Goal: Task Accomplishment & Management: Complete application form

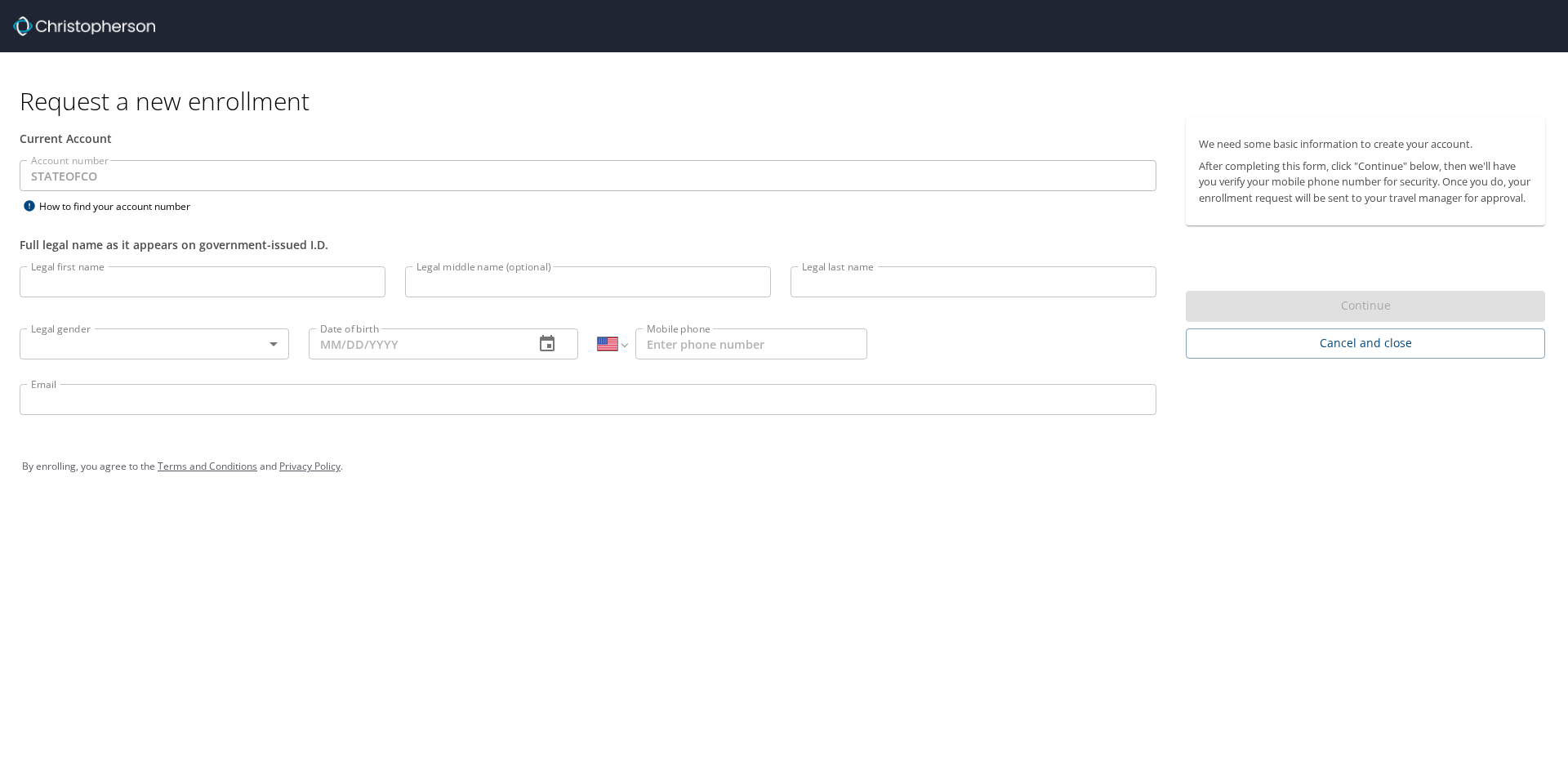
select select "US"
click at [98, 286] on input "Legal first name" at bounding box center [202, 282] width 366 height 31
type input "Payeton"
type input "Childers"
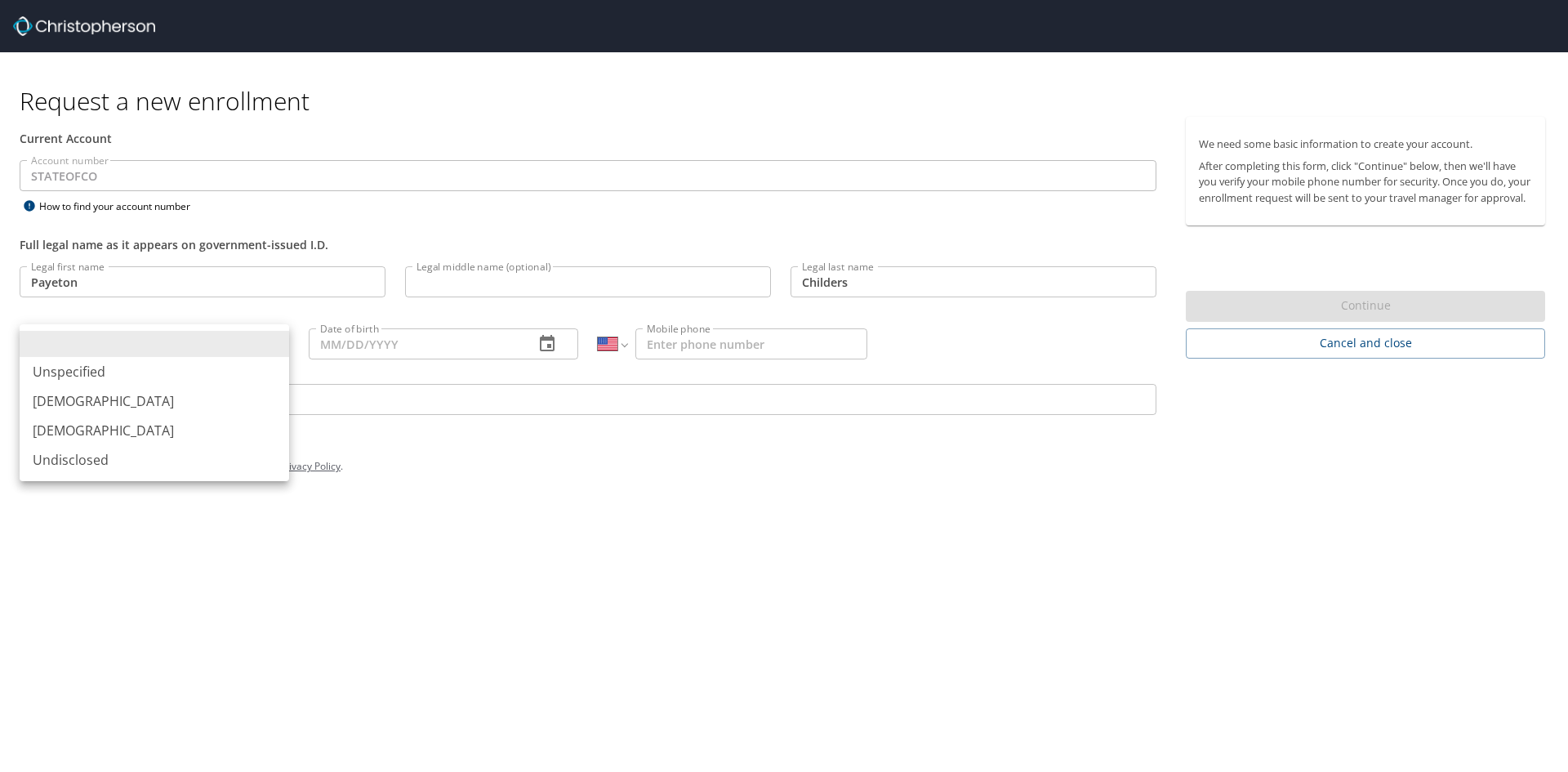
click at [85, 344] on body "Request a new enrollment Current Account Account number STATEOFCO Account numbe…" at bounding box center [784, 386] width 1568 height 772
click at [69, 432] on li "[DEMOGRAPHIC_DATA]" at bounding box center [154, 431] width 270 height 30
type input "[DEMOGRAPHIC_DATA]"
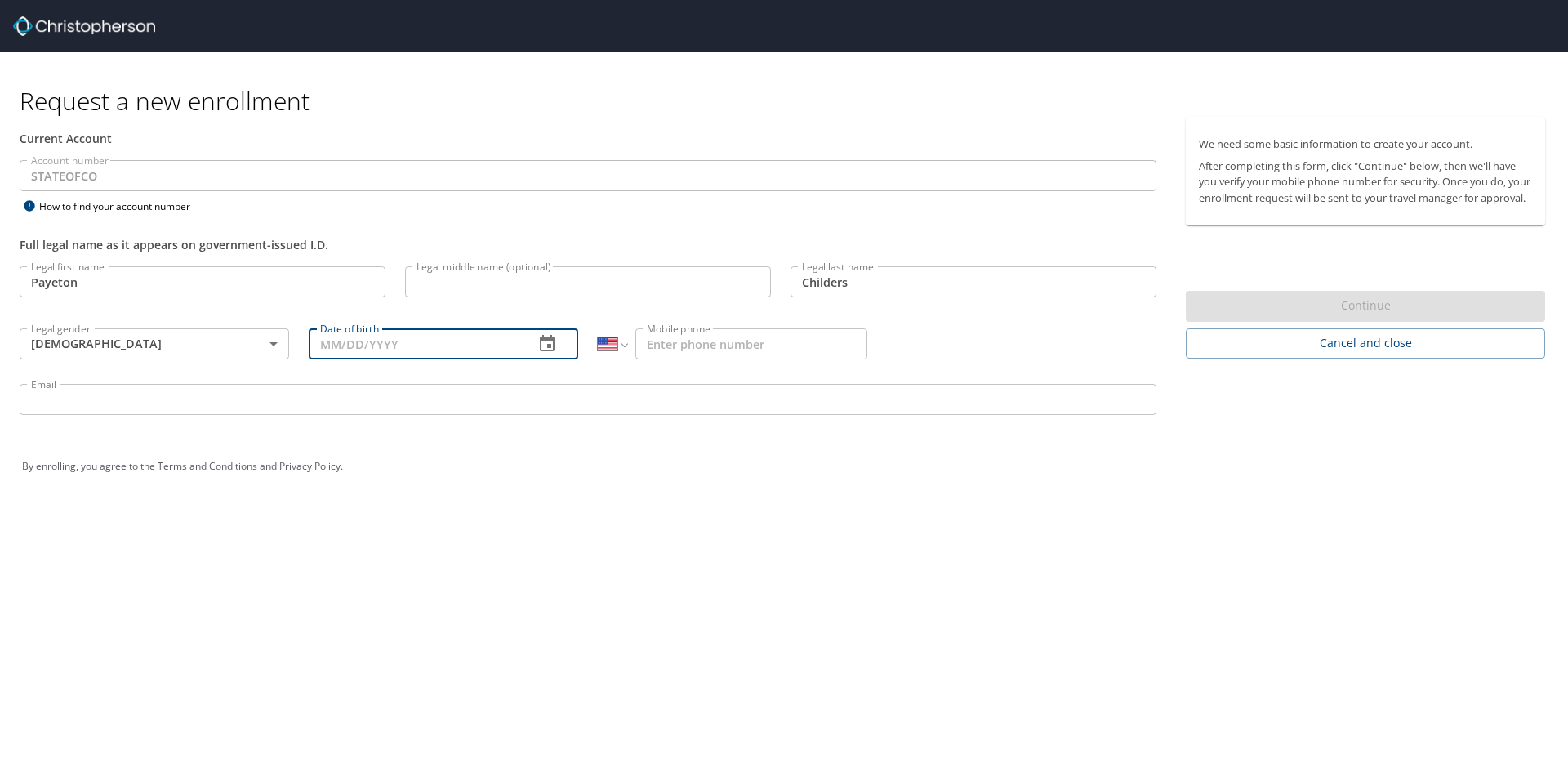
click at [424, 337] on input "Date of birth" at bounding box center [415, 344] width 212 height 31
type input "[DATE]"
click at [666, 353] on input "Mobile phone" at bounding box center [751, 344] width 232 height 31
type input "[PHONE_NUMBER]"
click at [1332, 452] on div "By enrolling, you agree to the Terms and Conditions and Privacy Policy ." at bounding box center [784, 466] width 1524 height 41
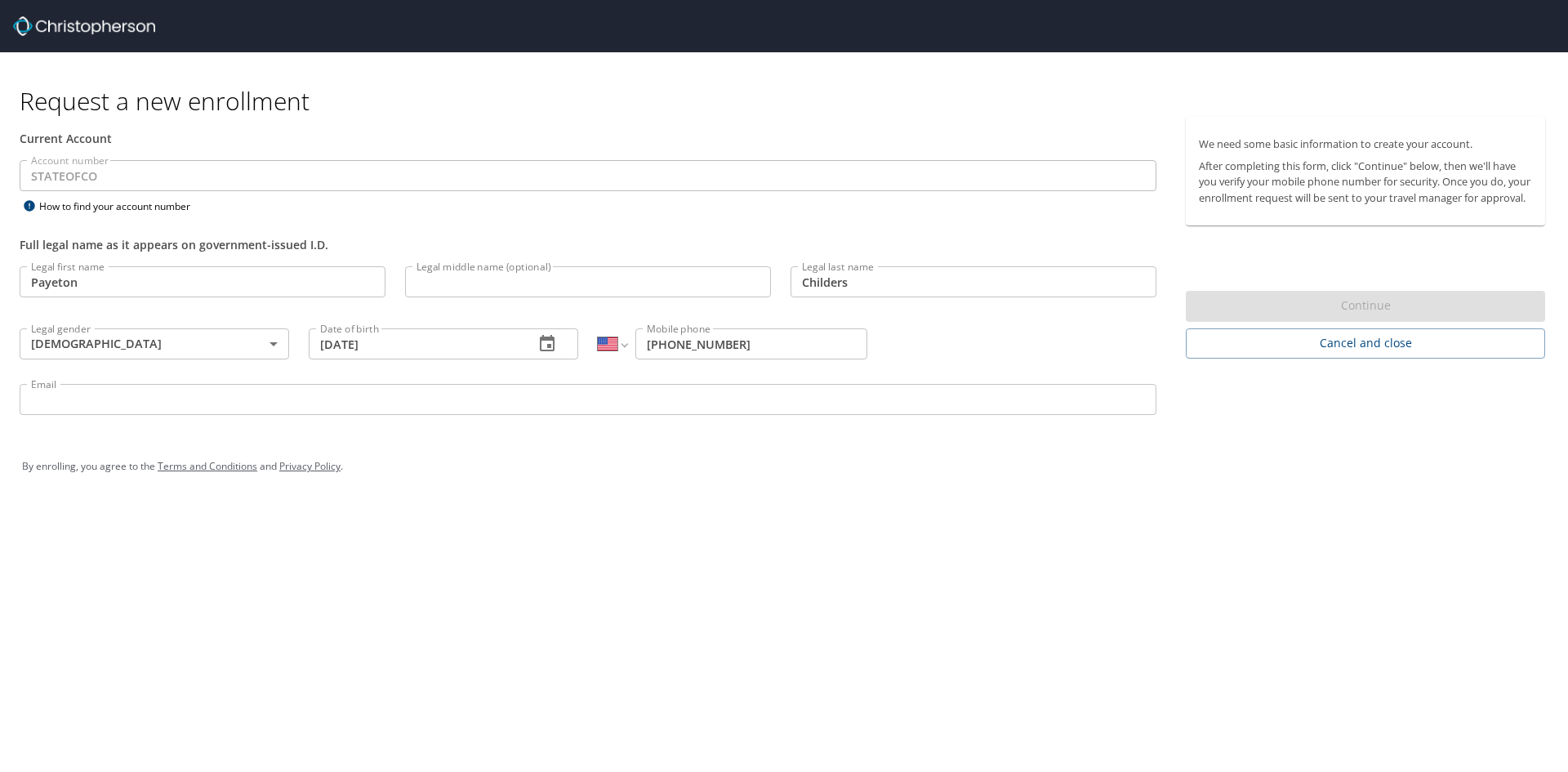
click at [186, 401] on input "Email" at bounding box center [588, 400] width 1137 height 31
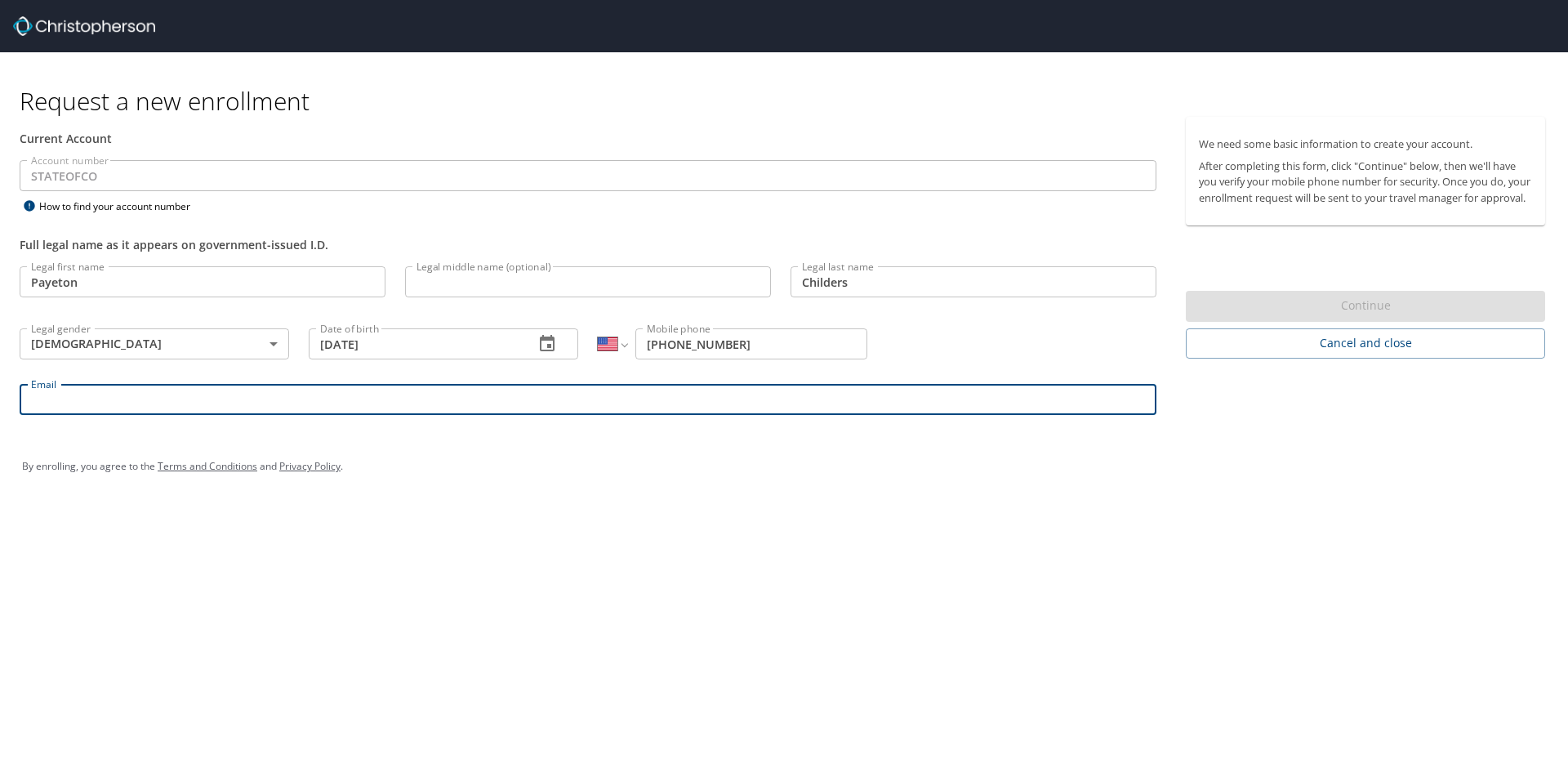
type input "[EMAIL_ADDRESS][DOMAIN_NAME][US_STATE]"
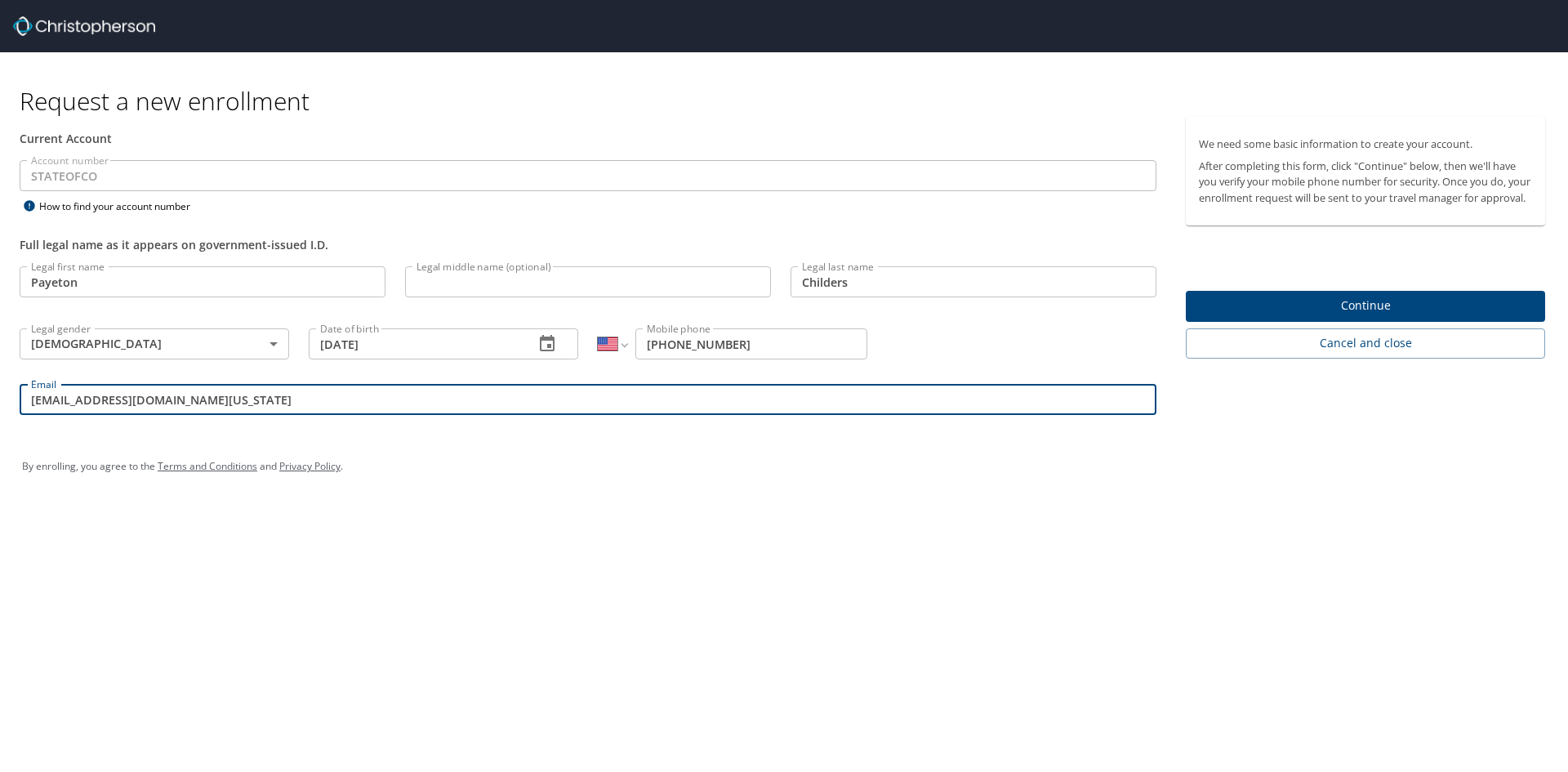
click at [1283, 316] on span "Continue" at bounding box center [1364, 306] width 333 height 21
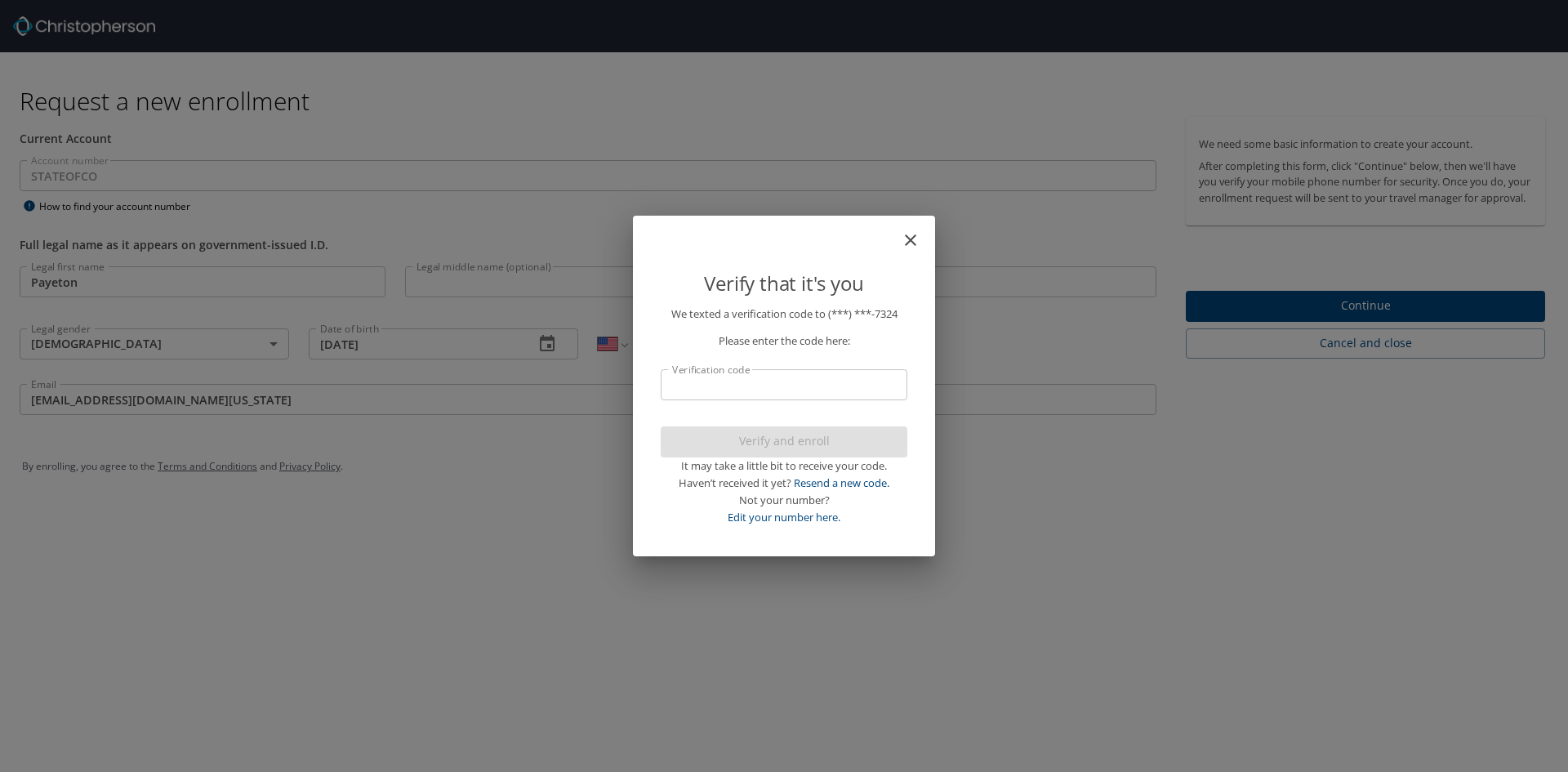
click at [777, 375] on input "Verification code" at bounding box center [784, 385] width 247 height 31
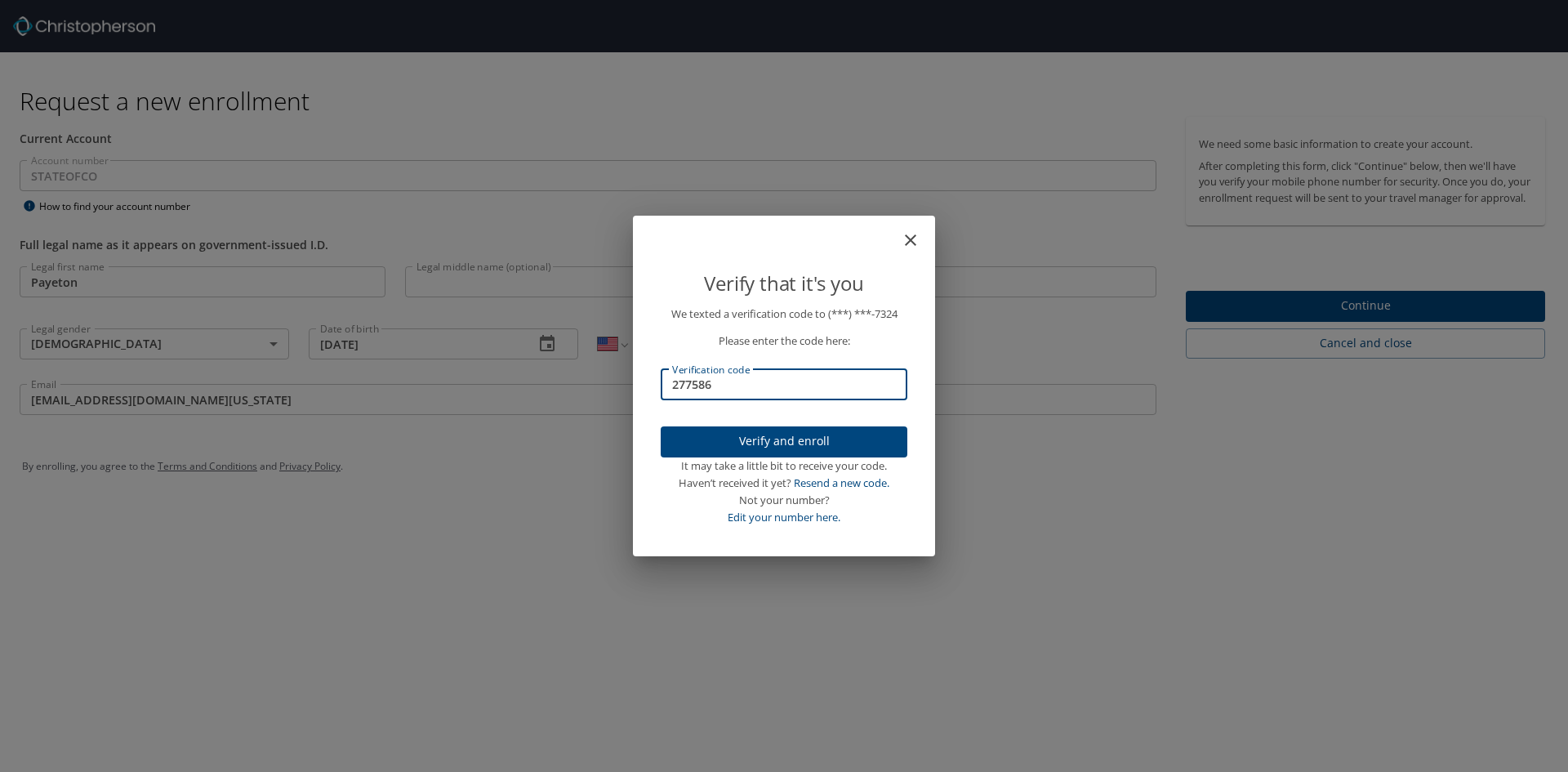
type input "277586"
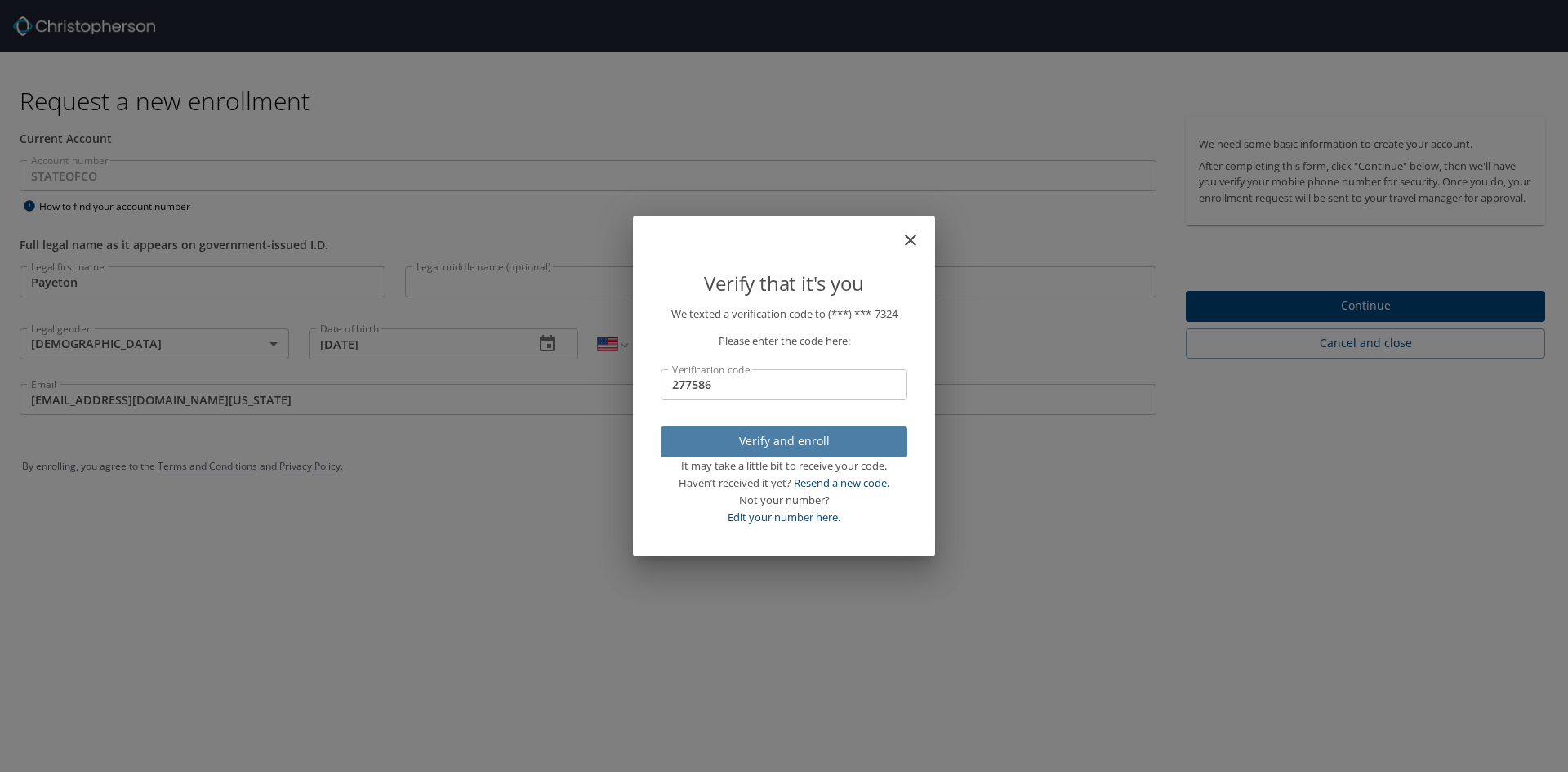
click at [765, 443] on span "Verify and enroll" at bounding box center [784, 441] width 220 height 21
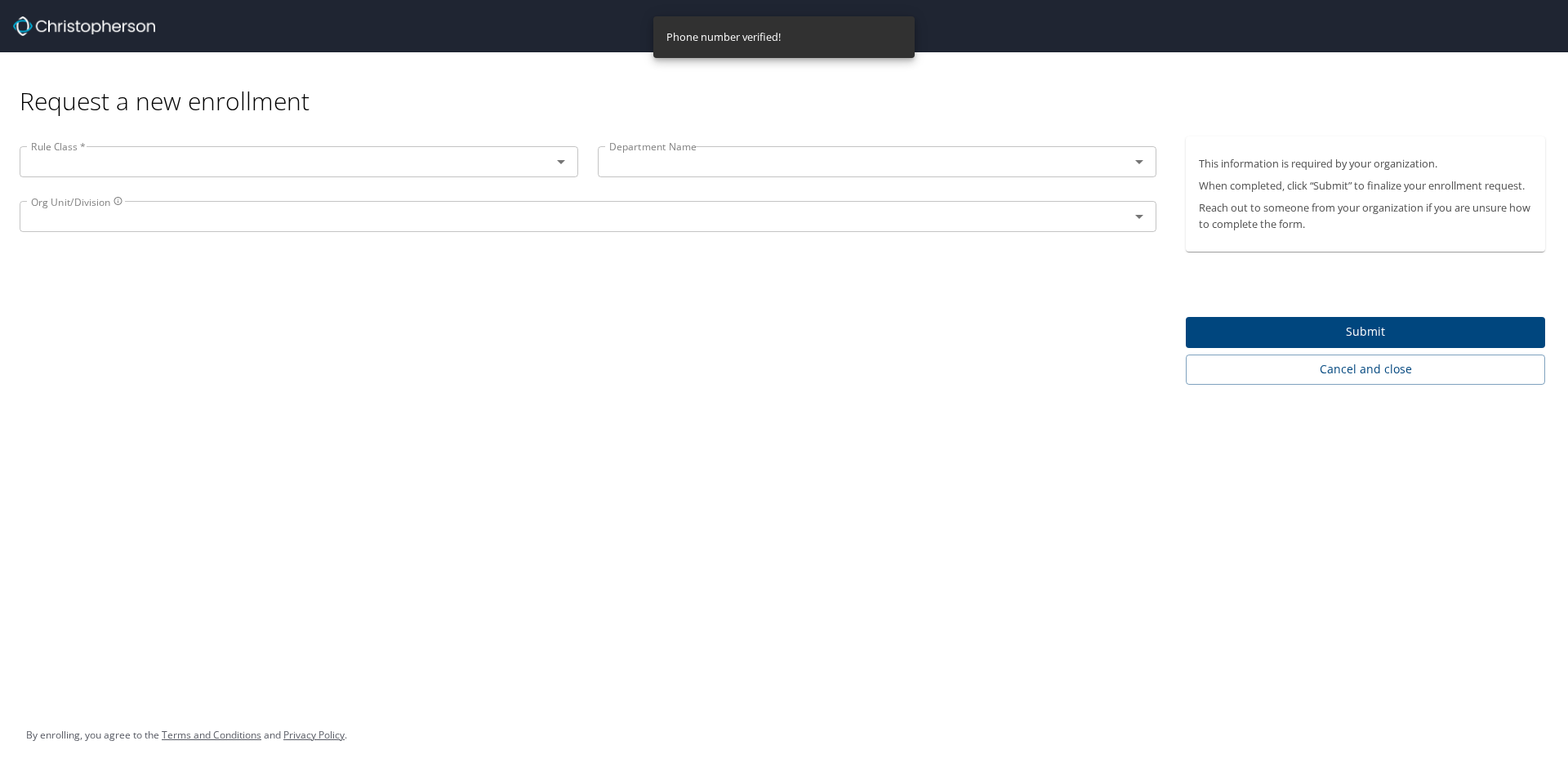
click at [128, 162] on input "text" at bounding box center [274, 162] width 500 height 21
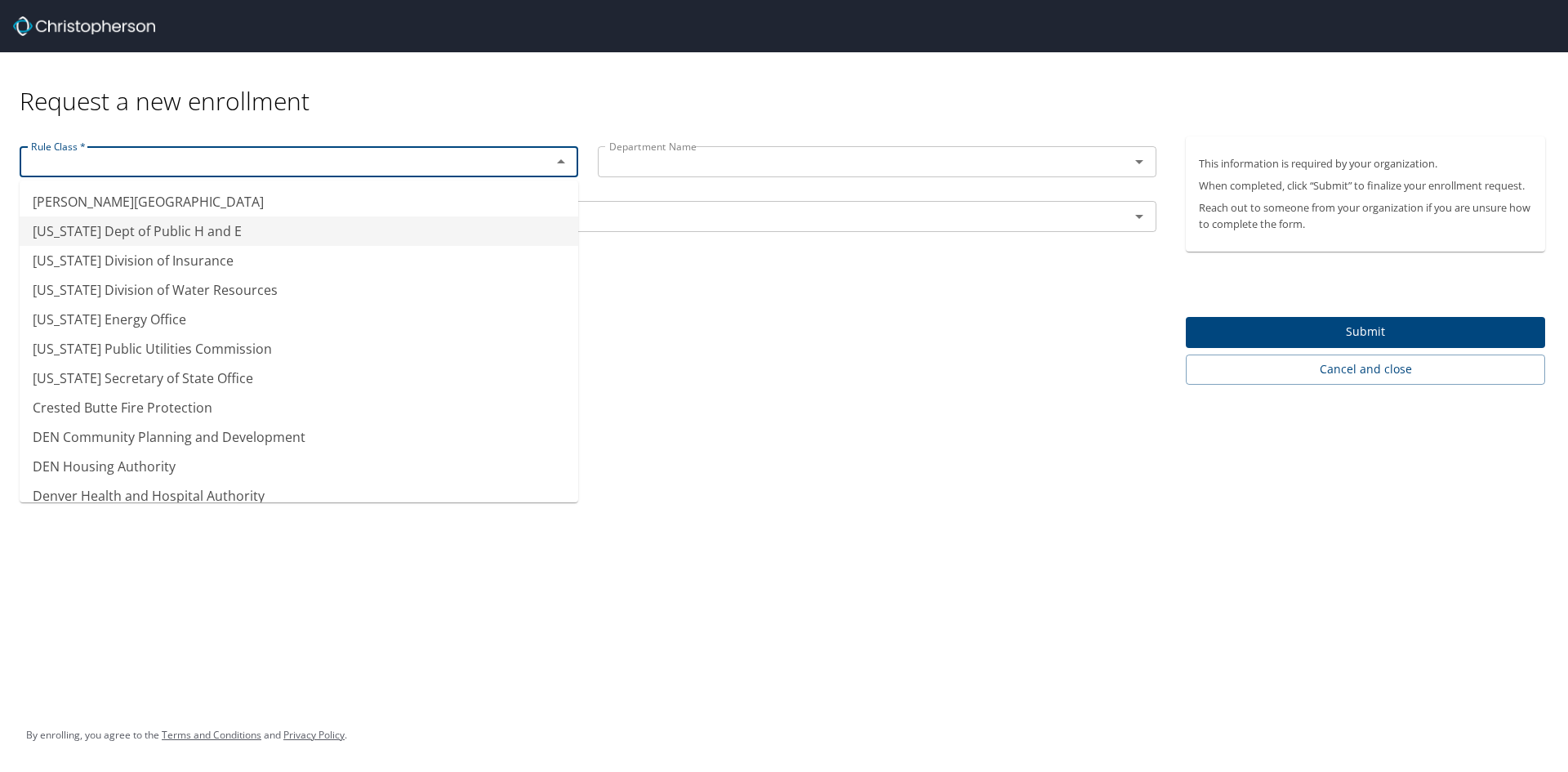
click at [161, 228] on li "[US_STATE] Dept of Public H and E" at bounding box center [299, 231] width 559 height 30
type input "[US_STATE] Dept of Public H and E"
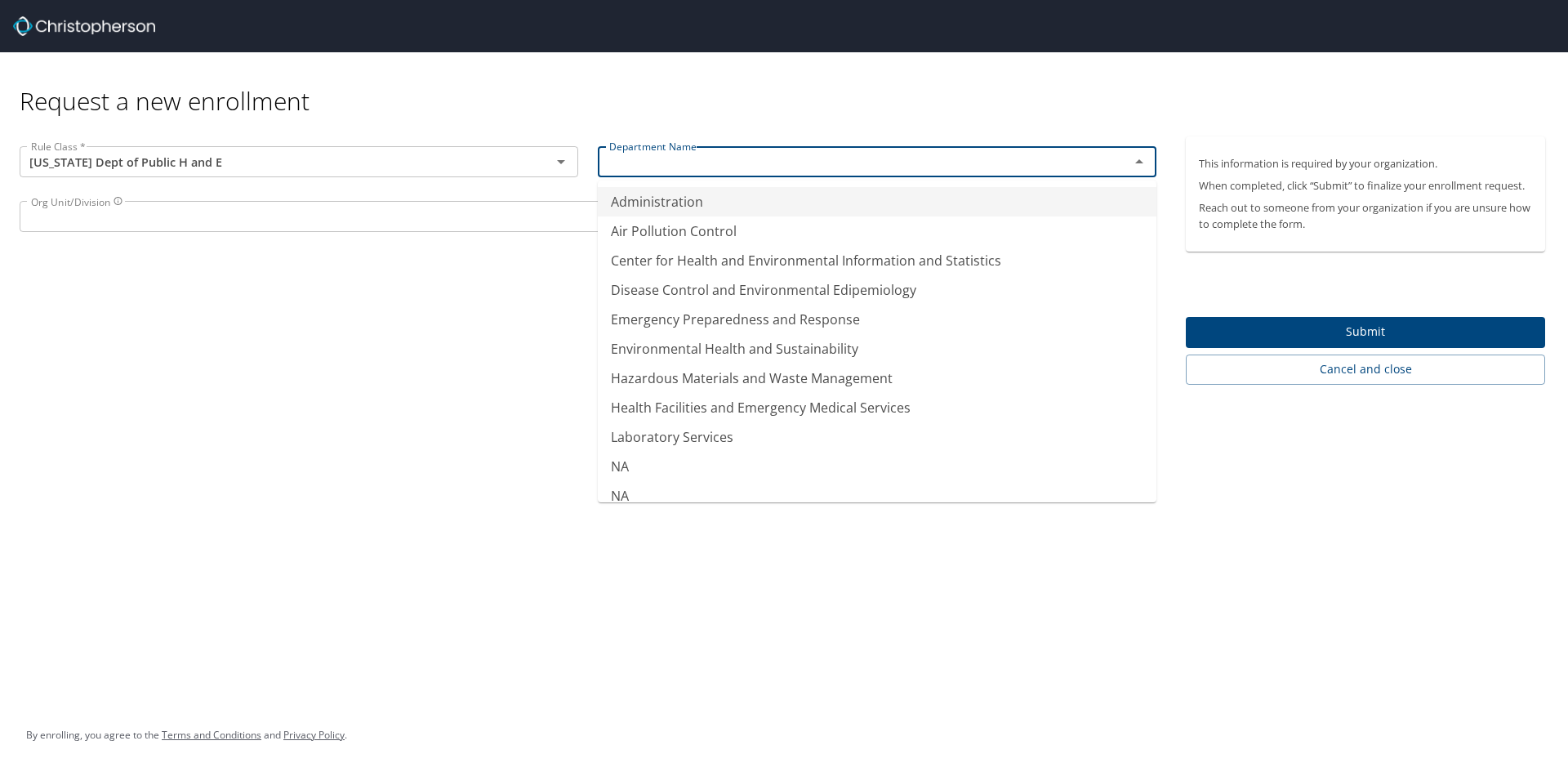
click at [705, 163] on input "text" at bounding box center [852, 162] width 500 height 21
click at [674, 210] on li "Administration" at bounding box center [877, 202] width 559 height 30
type input "Administration"
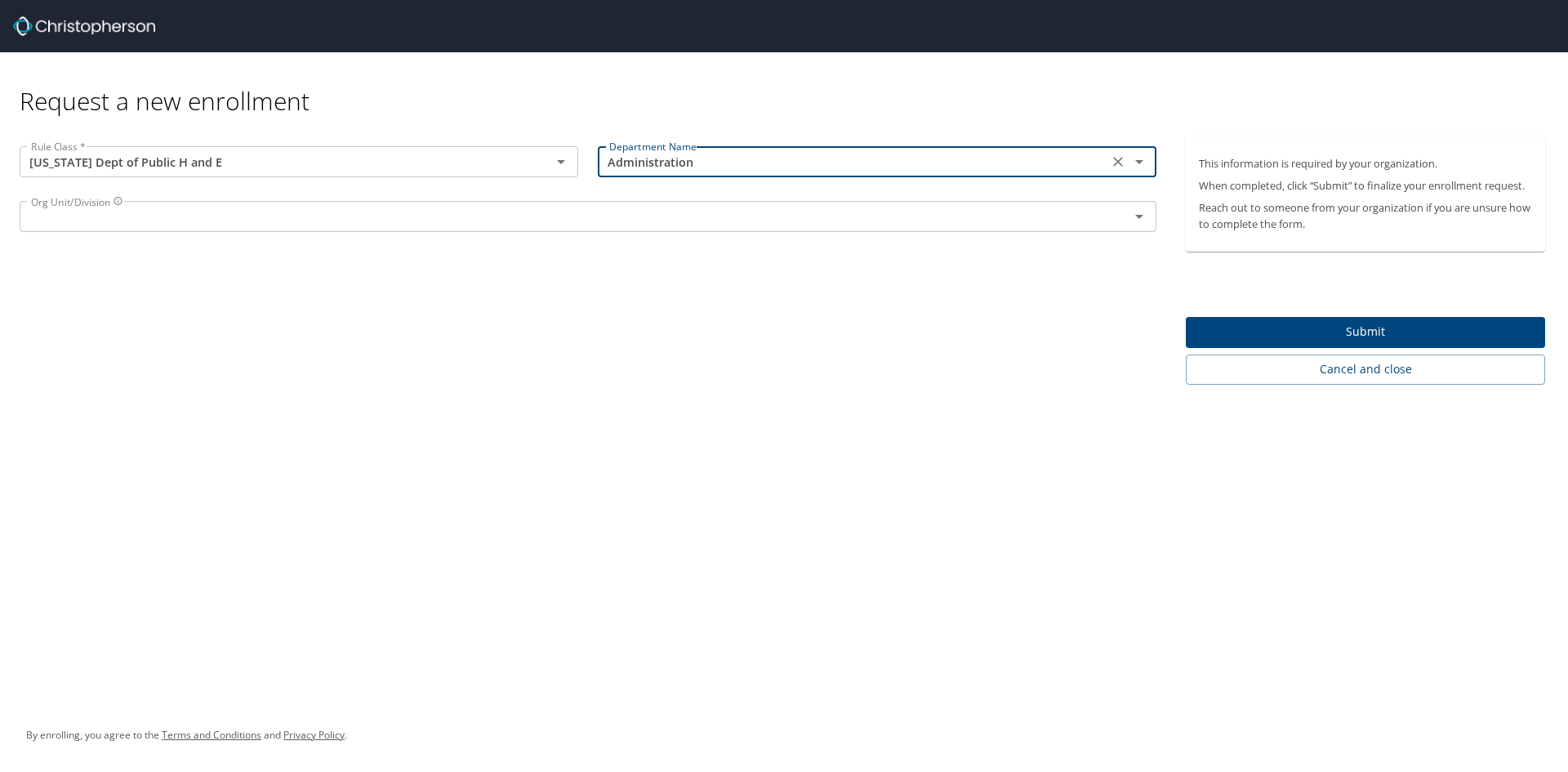
click at [192, 222] on input "text" at bounding box center [564, 216] width 1078 height 21
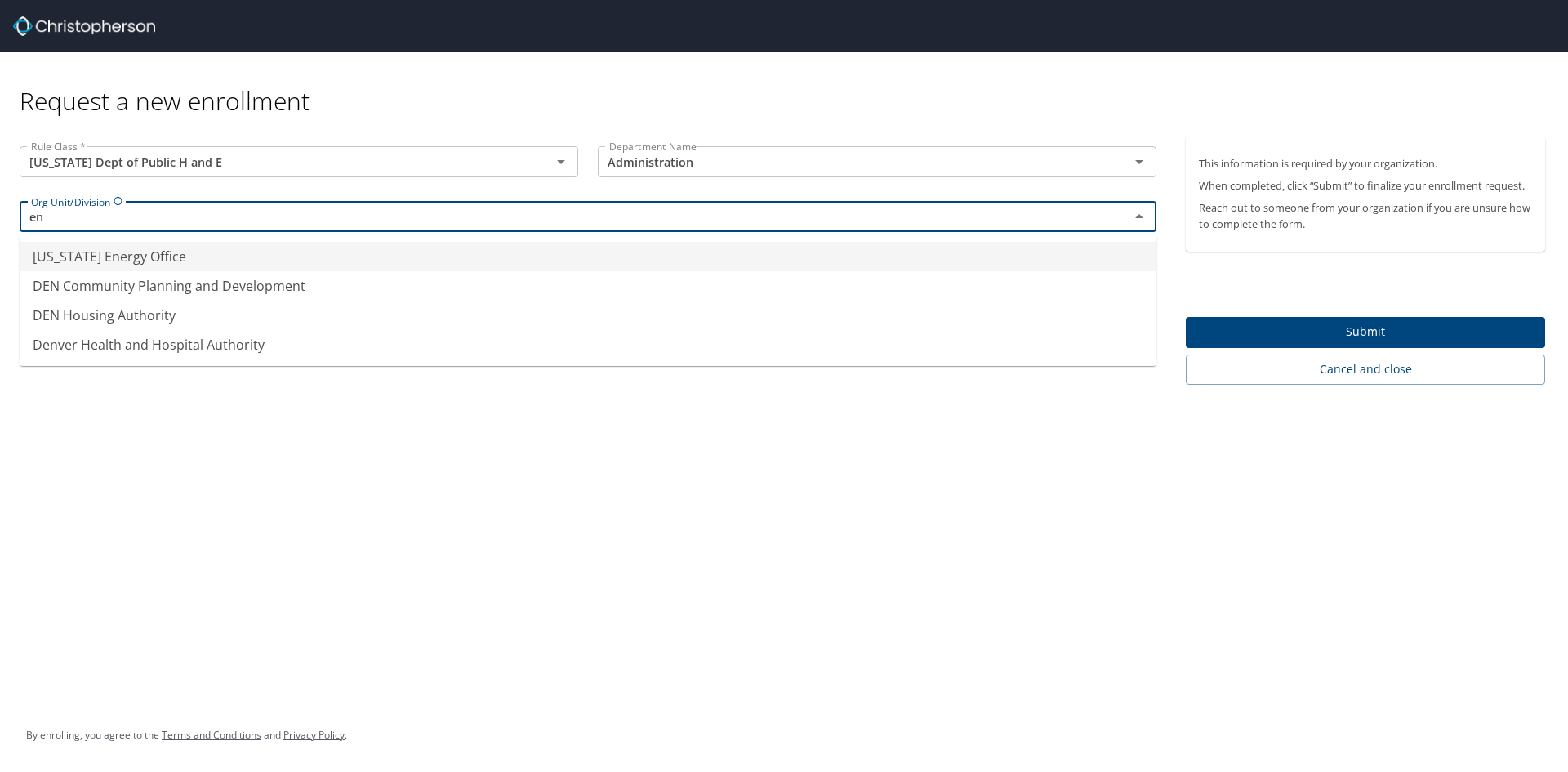
type input "e"
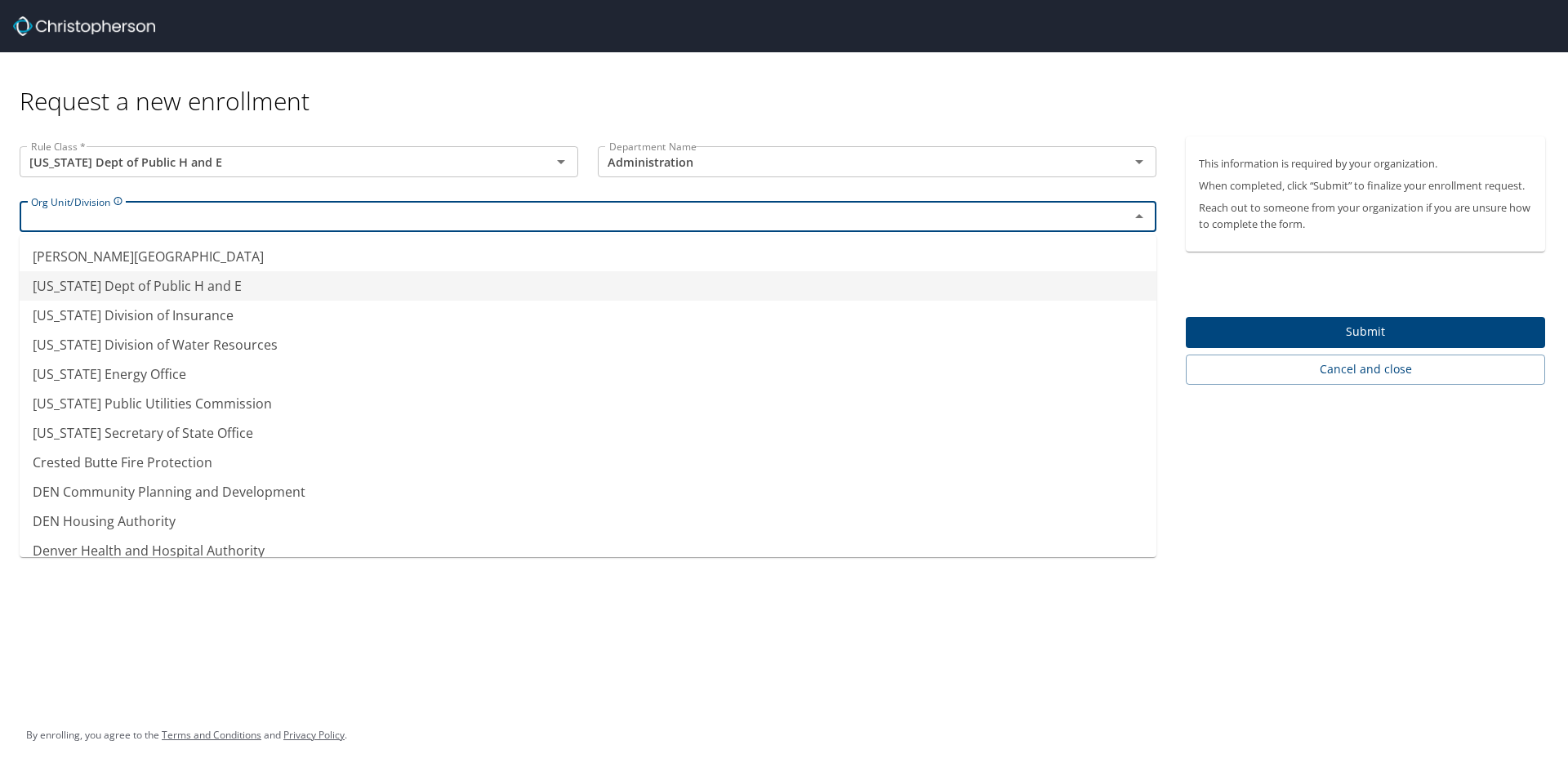
click at [169, 289] on li "[US_STATE] Dept of Public H and E" at bounding box center [588, 286] width 1137 height 30
type input "[US_STATE] Dept of Public H and E"
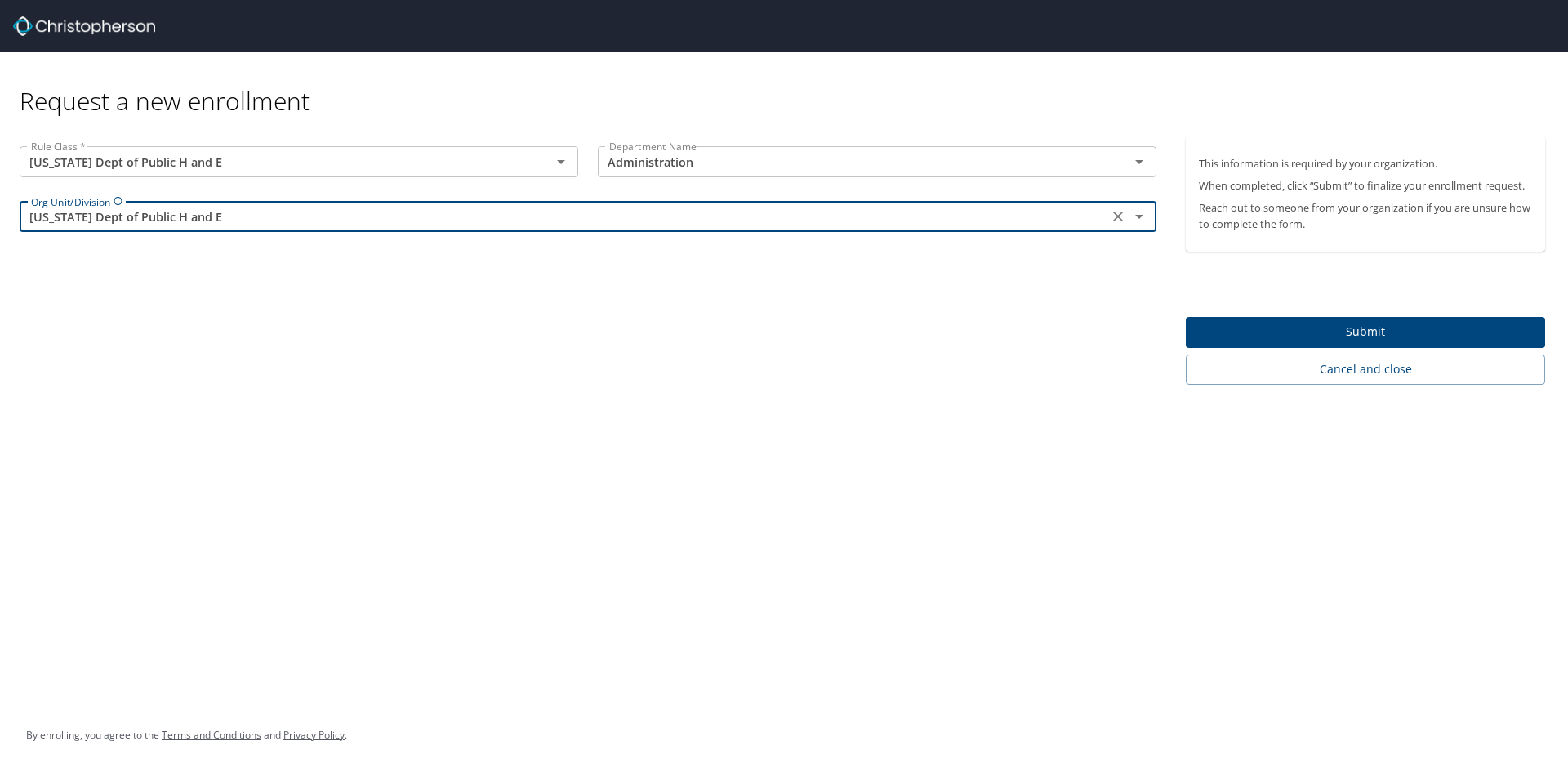
click at [1271, 326] on span "Submit" at bounding box center [1364, 331] width 333 height 21
